Goal: Task Accomplishment & Management: Use online tool/utility

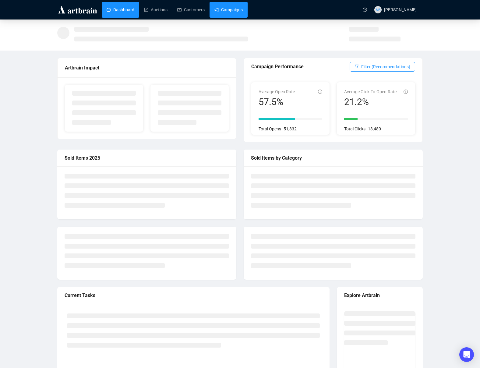
click at [241, 10] on link "Campaigns" at bounding box center [228, 10] width 28 height 16
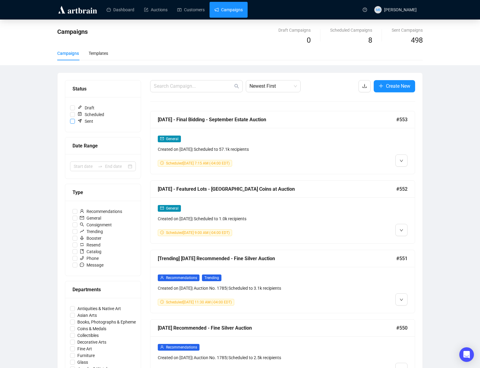
click at [72, 122] on input "Sent" at bounding box center [72, 121] width 5 height 5
checkbox input "true"
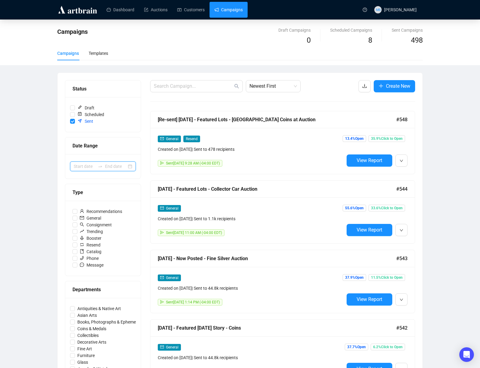
click at [94, 165] on input at bounding box center [85, 166] width 22 height 7
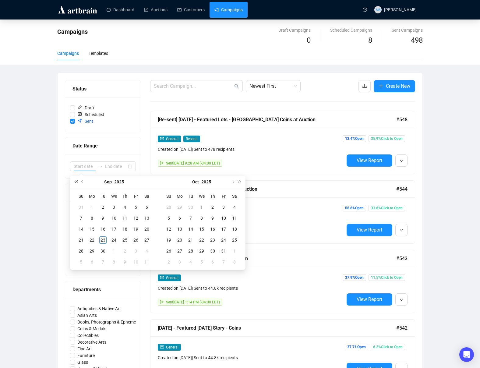
click at [79, 181] on button "Last year (Control + left)" at bounding box center [76, 182] width 7 height 12
click at [82, 181] on span "Previous month (PageUp)" at bounding box center [82, 181] width 3 height 3
click at [238, 182] on span "Next year (Control + right)" at bounding box center [239, 181] width 3 height 3
click at [83, 181] on span "Previous month (PageUp)" at bounding box center [82, 181] width 3 height 3
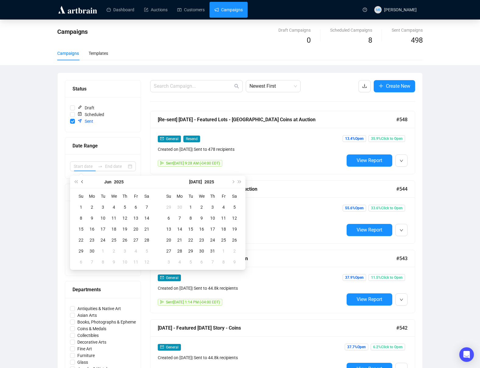
click at [83, 181] on span "Previous month (PageUp)" at bounding box center [82, 181] width 3 height 3
click at [84, 181] on button "Previous month (PageUp)" at bounding box center [82, 182] width 7 height 12
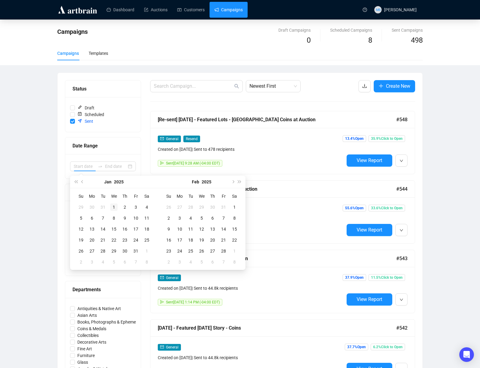
type input "[DATE]"
click at [116, 207] on div "1" at bounding box center [113, 206] width 7 height 7
type input "[DATE]"
click at [233, 183] on button "Next month (PageDown)" at bounding box center [232, 182] width 7 height 12
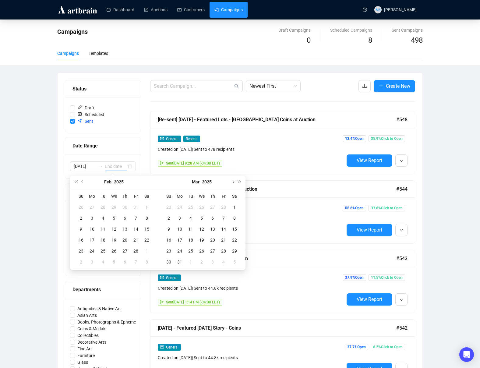
click at [233, 183] on button "Next month (PageDown)" at bounding box center [232, 182] width 7 height 12
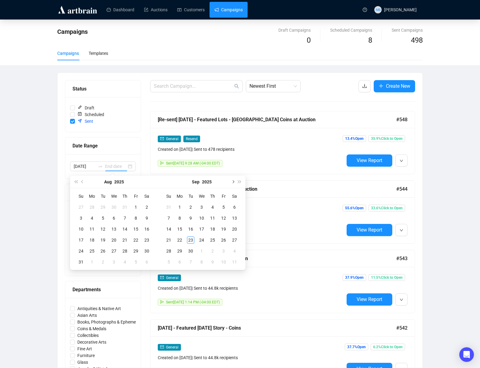
click at [233, 183] on button "Next month (PageDown)" at bounding box center [232, 182] width 7 height 12
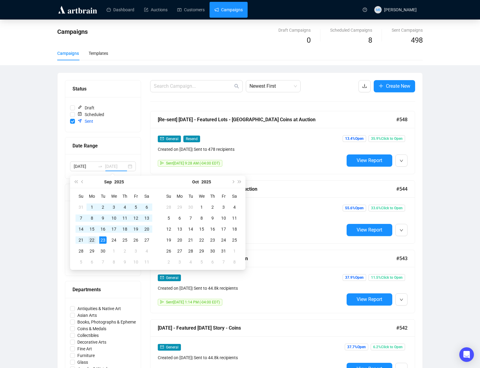
type input "[DATE]"
click at [94, 239] on div "22" at bounding box center [91, 239] width 7 height 7
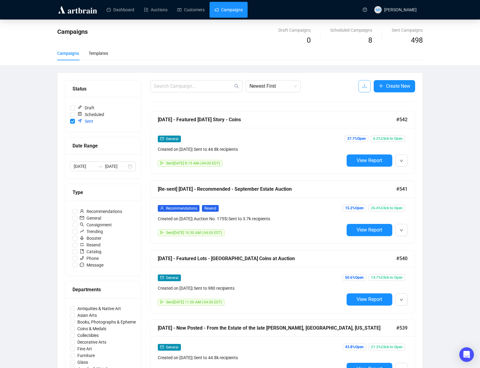
click at [362, 86] on icon "download" at bounding box center [364, 85] width 5 height 5
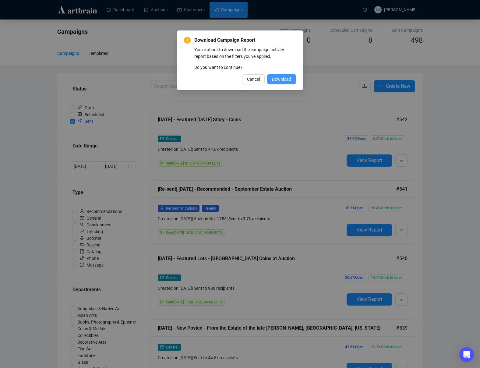
click at [282, 80] on span "Download" at bounding box center [281, 79] width 19 height 7
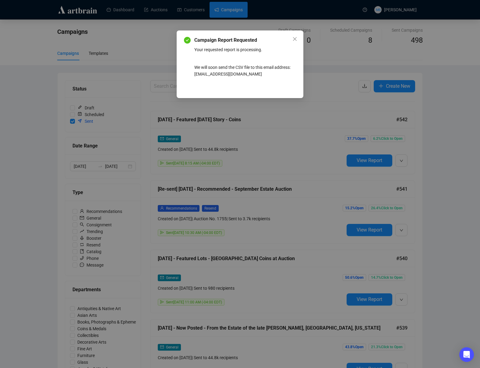
drag, startPoint x: 295, startPoint y: 40, endPoint x: 292, endPoint y: 43, distance: 4.8
click at [295, 40] on icon "close" at bounding box center [294, 39] width 5 height 5
